Goal: Task Accomplishment & Management: Complete application form

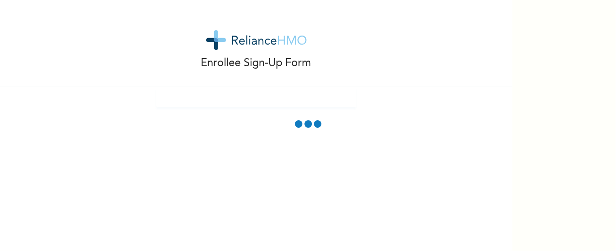
click at [347, 200] on div "Enrollee Sign-Up Form" at bounding box center [256, 125] width 512 height 251
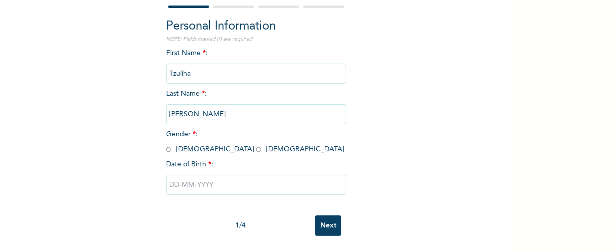
scroll to position [102, 0]
click at [256, 145] on input "radio" at bounding box center [258, 150] width 5 height 10
radio input "true"
click at [173, 175] on input "text" at bounding box center [256, 185] width 180 height 20
select select "8"
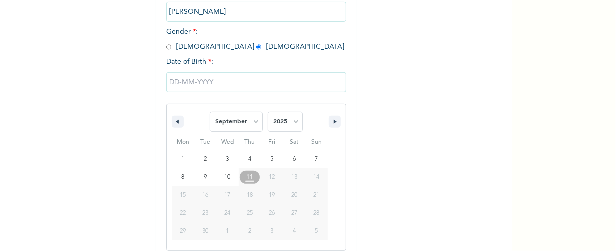
scroll to position [205, 0]
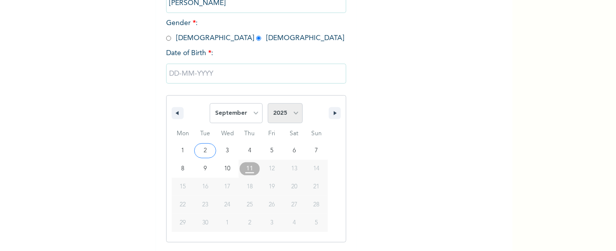
click at [290, 116] on select "2025 2024 2023 2022 2021 2020 2019 2018 2017 2016 2015 2014 2013 2012 2011 2010…" at bounding box center [285, 113] width 35 height 20
select select "1994"
click at [268, 104] on select "2025 2024 2023 2022 2021 2020 2019 2018 2017 2016 2015 2014 2013 2012 2011 2010…" at bounding box center [285, 113] width 35 height 20
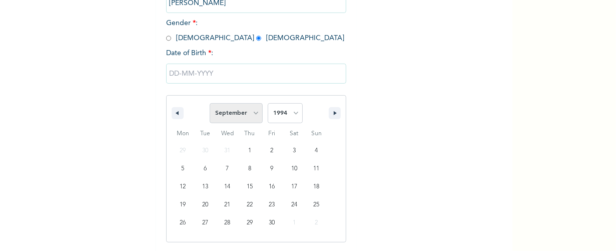
click at [255, 112] on select "January February March April May June July August September October November De…" at bounding box center [236, 113] width 53 height 20
select select "11"
click at [210, 104] on select "January February March April May June July August September October November De…" at bounding box center [236, 113] width 53 height 20
type input "[DATE]"
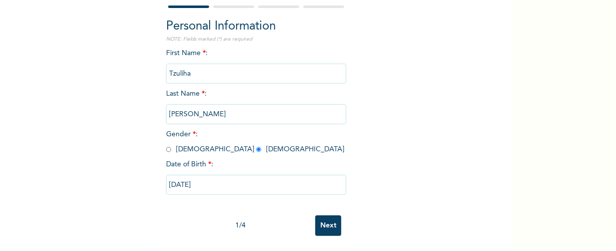
click at [321, 216] on input "Next" at bounding box center [328, 225] width 26 height 21
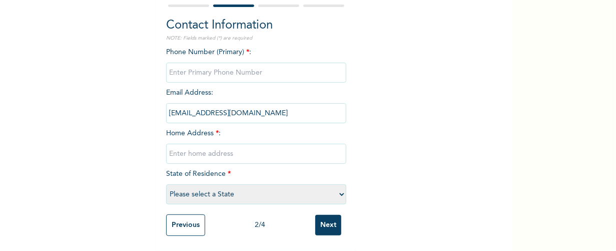
click at [240, 64] on input "phone" at bounding box center [256, 73] width 180 height 20
type input "08162243740"
click at [200, 145] on input "text" at bounding box center [256, 154] width 180 height 20
type input "87,tedi-muwo, ojo"
click at [194, 185] on select "Please select a State [PERSON_NAME] (FCT) [PERSON_NAME] Ibom [GEOGRAPHIC_DATA] …" at bounding box center [256, 194] width 180 height 20
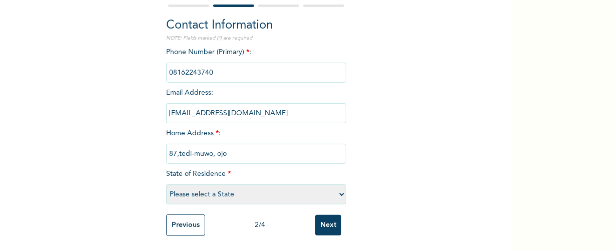
select select "25"
click at [166, 184] on select "Please select a State [PERSON_NAME] (FCT) [PERSON_NAME] Ibom [GEOGRAPHIC_DATA] …" at bounding box center [256, 194] width 180 height 20
click at [318, 223] on input "Next" at bounding box center [328, 225] width 26 height 21
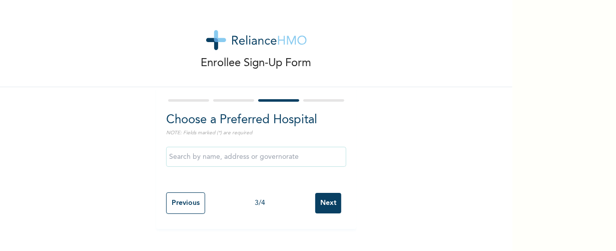
scroll to position [0, 0]
click at [266, 158] on input "text" at bounding box center [256, 157] width 180 height 20
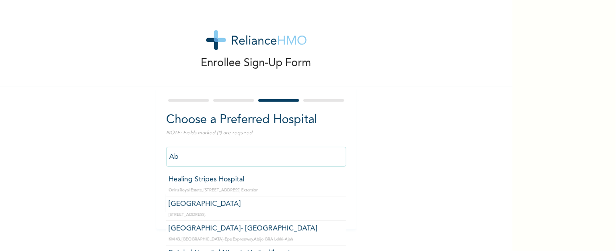
type input "A"
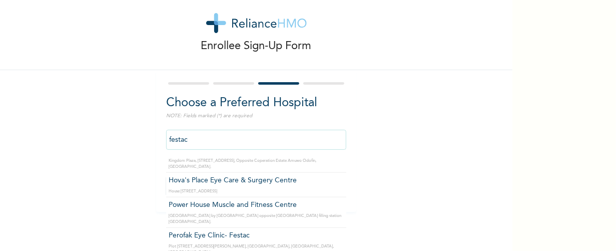
scroll to position [28, 0]
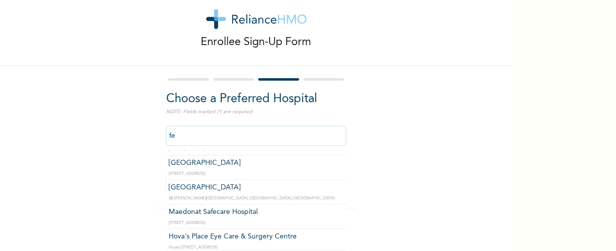
type input "f"
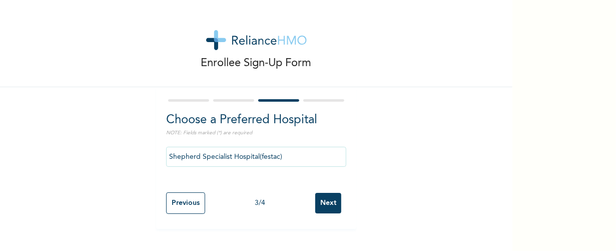
scroll to position [0, 0]
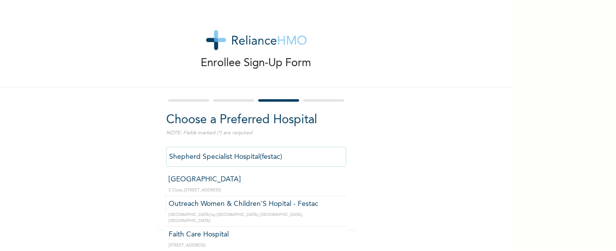
click at [295, 157] on input "Shepherd Specialist Hospital(festac)" at bounding box center [256, 157] width 180 height 20
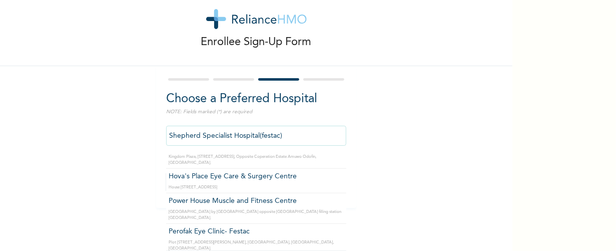
scroll to position [28, 0]
type input "Cedar Group of Hospital"
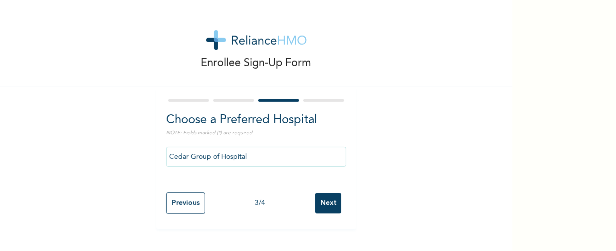
click at [330, 204] on input "Next" at bounding box center [328, 203] width 26 height 21
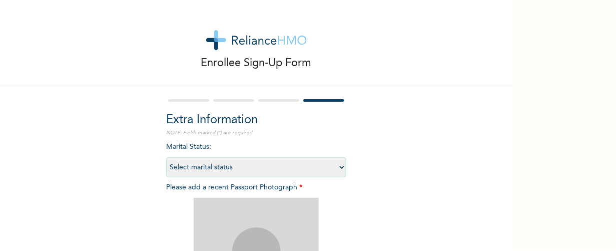
click at [279, 167] on select "Select marital status [DEMOGRAPHIC_DATA] Married [DEMOGRAPHIC_DATA] Widow/[DEMO…" at bounding box center [256, 167] width 180 height 20
select select "1"
click at [166, 157] on select "Select marital status [DEMOGRAPHIC_DATA] Married [DEMOGRAPHIC_DATA] Widow/[DEMO…" at bounding box center [256, 167] width 180 height 20
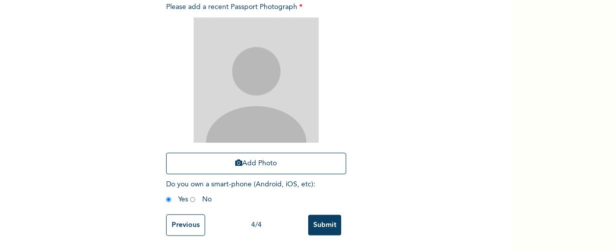
scroll to position [188, 0]
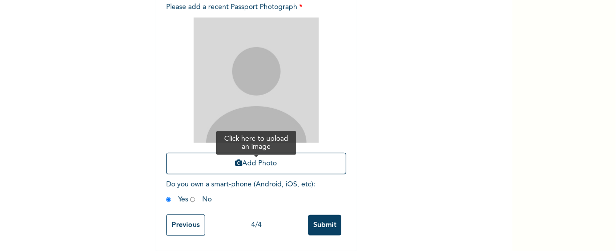
click at [250, 153] on button "Add Photo" at bounding box center [256, 164] width 180 height 22
